Goal: Information Seeking & Learning: Learn about a topic

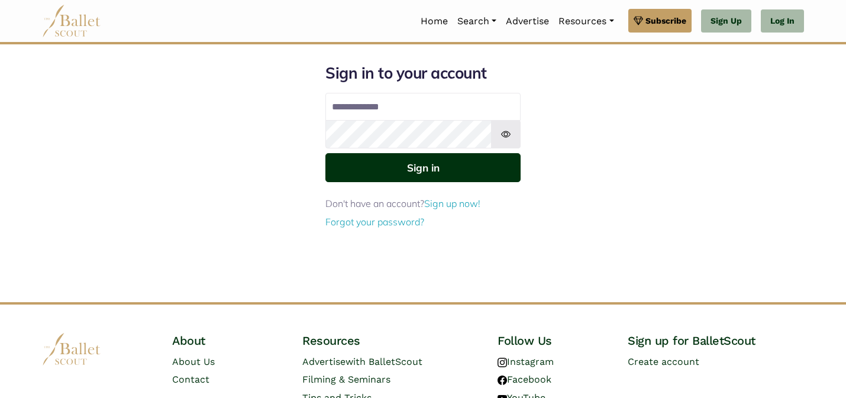
type input "**********"
click at [474, 177] on button "Sign in" at bounding box center [422, 167] width 195 height 29
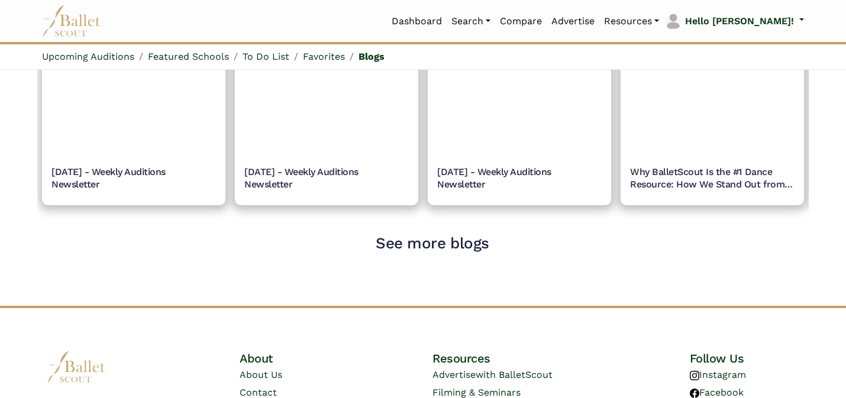
scroll to position [1532, 0]
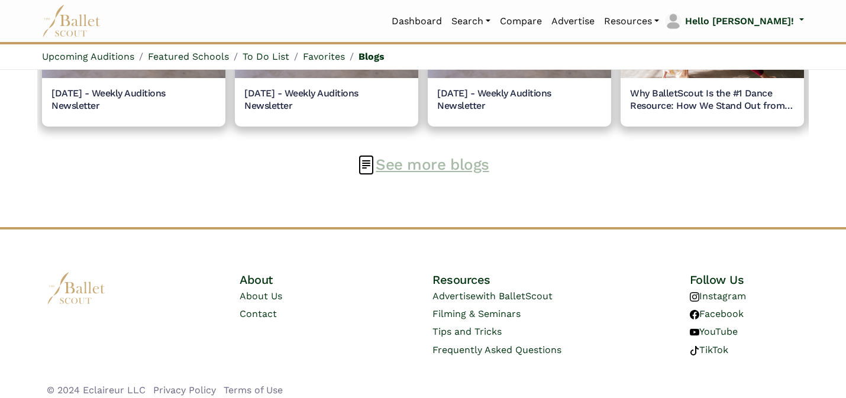
click at [415, 164] on link "See more blogs" at bounding box center [432, 165] width 113 height 18
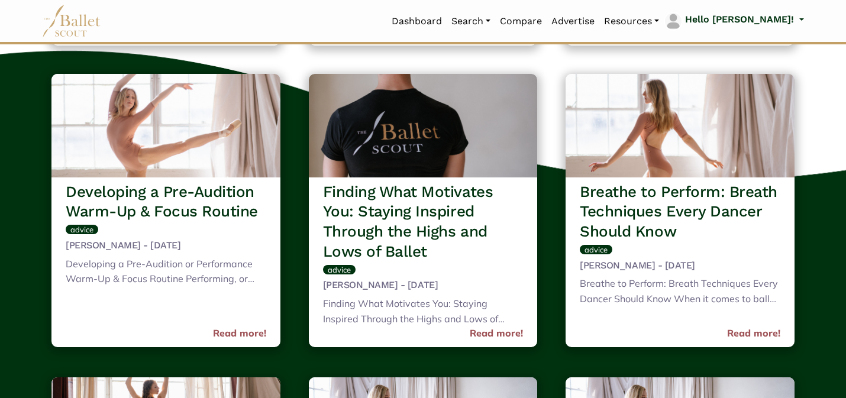
scroll to position [1521, 0]
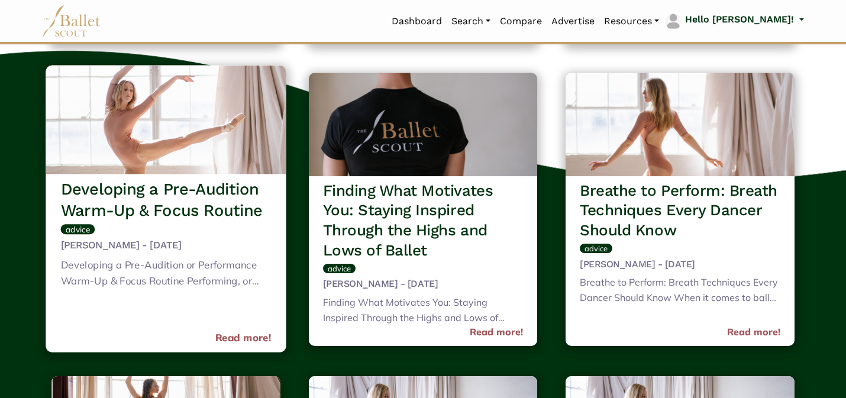
click at [215, 125] on img at bounding box center [166, 119] width 240 height 109
click at [260, 340] on link "Read more!" at bounding box center [243, 338] width 56 height 16
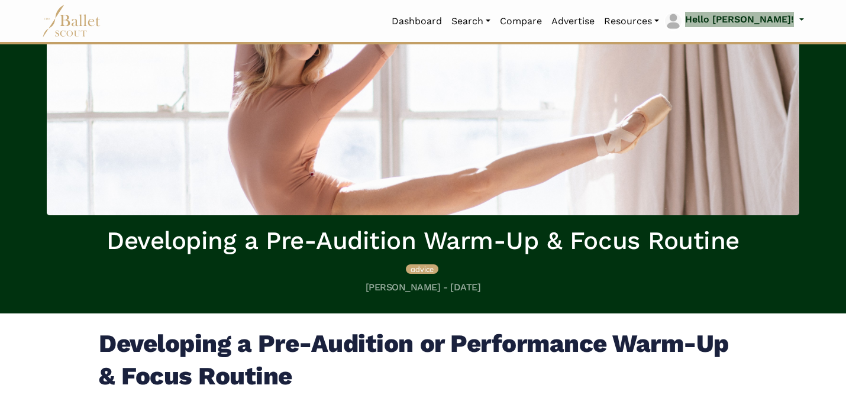
scroll to position [71, 0]
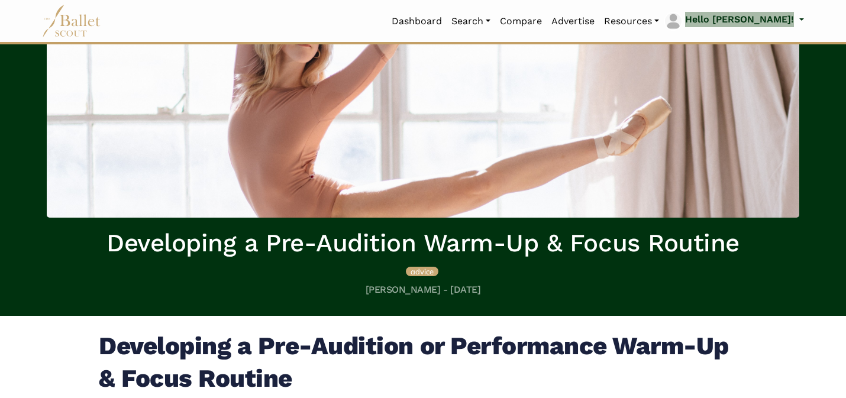
click at [109, 304] on div "‹ Back to Blogs Developing a Pre-Audition Warm-Up & Focus Routine advice Robert…" at bounding box center [422, 142] width 771 height 326
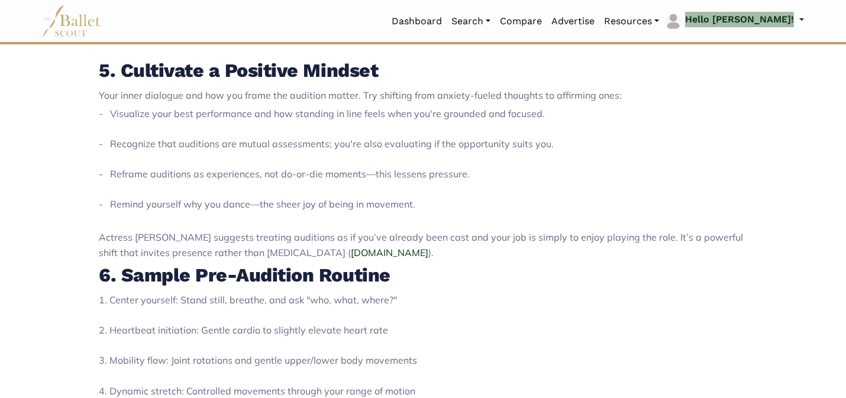
scroll to position [1958, 0]
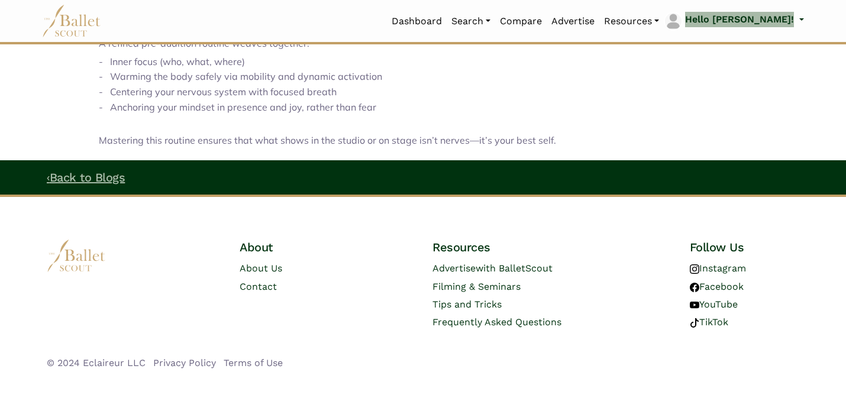
click at [102, 170] on link "‹ Back to Blogs" at bounding box center [86, 177] width 78 height 14
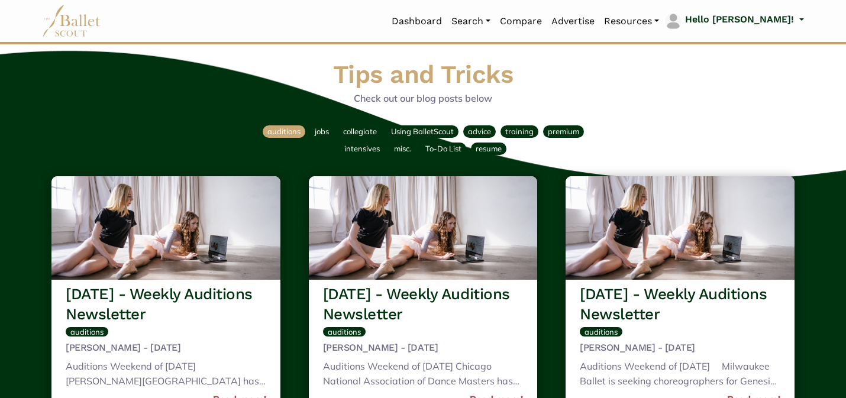
click at [284, 133] on span "auditions" at bounding box center [283, 131] width 33 height 9
click at [291, 133] on span "auditions" at bounding box center [283, 131] width 33 height 9
click at [471, 132] on span "advice" at bounding box center [479, 131] width 23 height 9
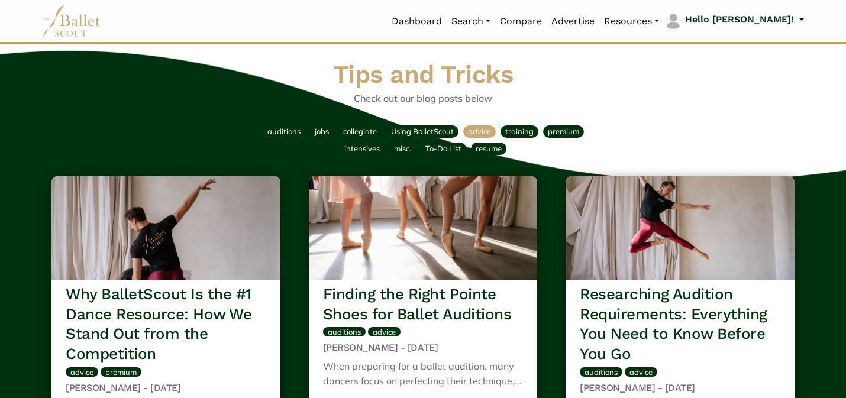
click at [647, 99] on p "Check out our blog posts below" at bounding box center [423, 98] width 752 height 15
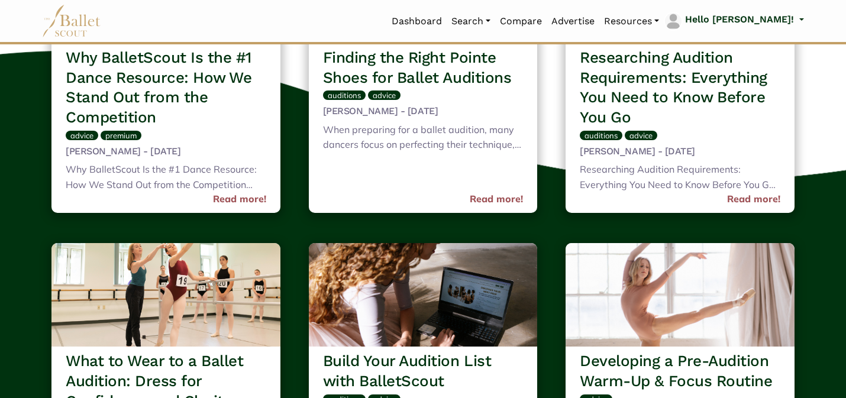
scroll to position [459, 0]
